Goal: Task Accomplishment & Management: Manage account settings

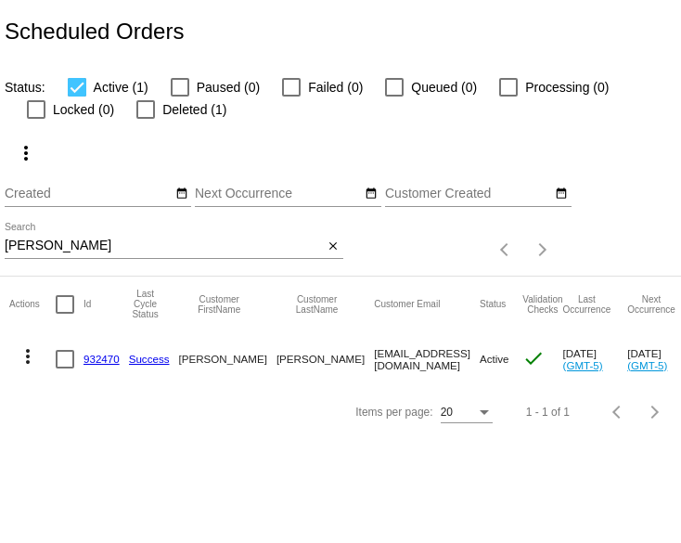
click at [99, 253] on input "[PERSON_NAME]" at bounding box center [164, 245] width 319 height 15
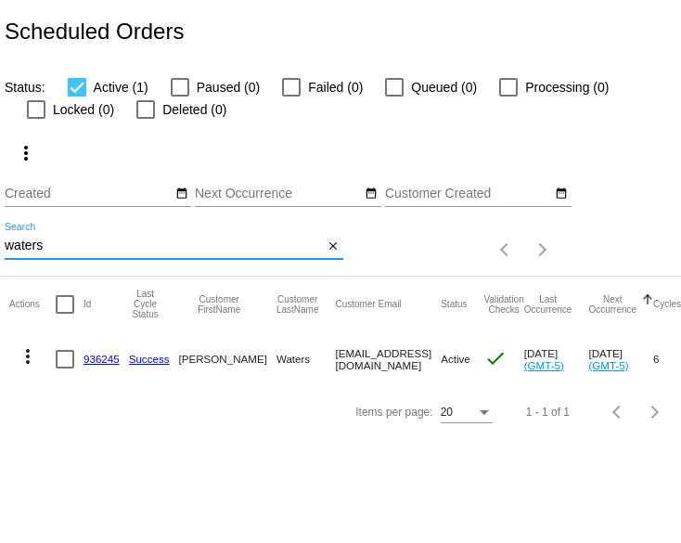
type input "waters"
click at [101, 365] on link "936245" at bounding box center [102, 359] width 36 height 12
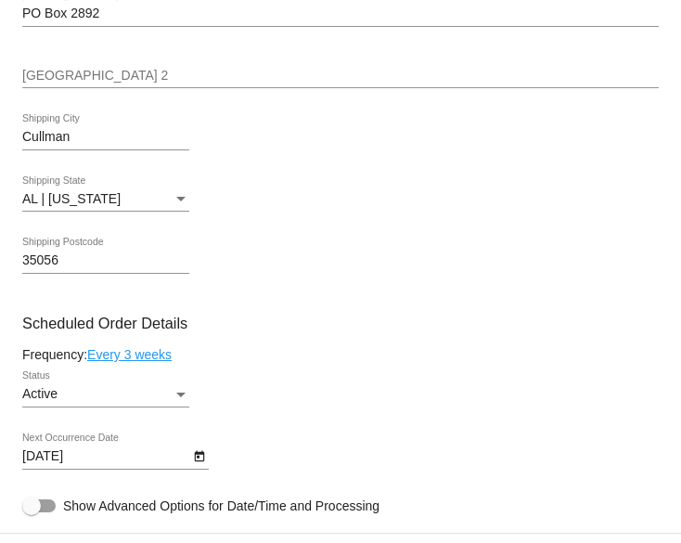
scroll to position [919, 0]
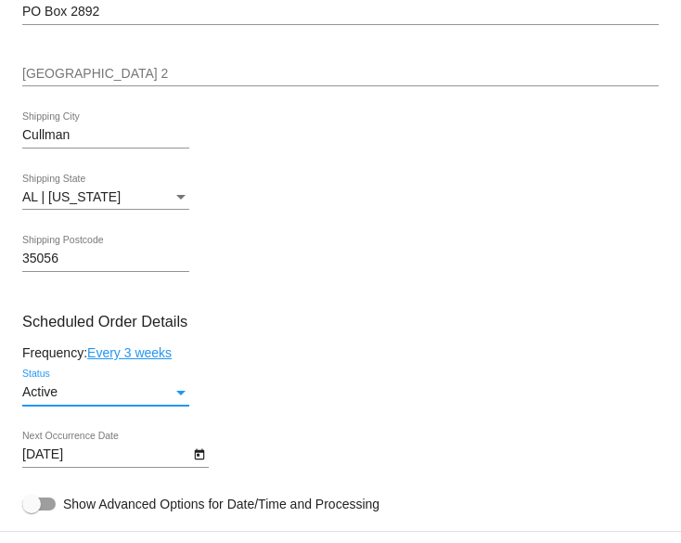
click at [184, 400] on div "Status" at bounding box center [181, 392] width 17 height 15
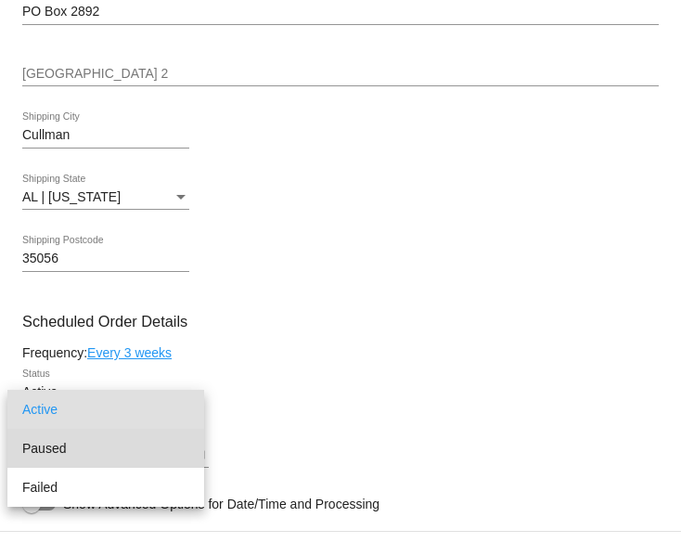
click at [119, 447] on span "Paused" at bounding box center [105, 448] width 167 height 39
